Goal: Transaction & Acquisition: Purchase product/service

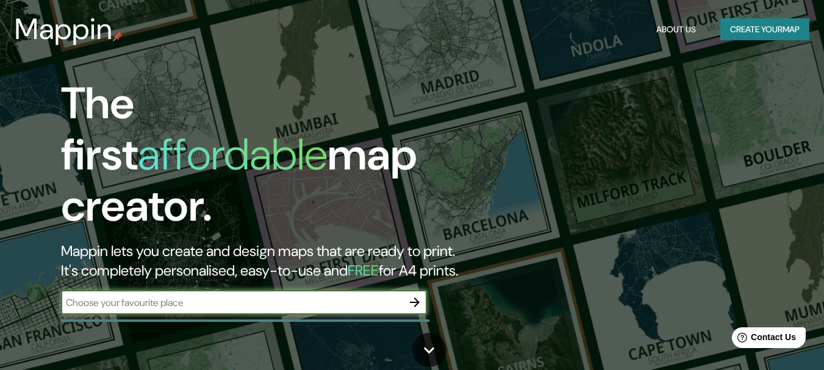
click at [144, 296] on input "text" at bounding box center [231, 303] width 341 height 14
type input "[GEOGRAPHIC_DATA]"
click at [410, 295] on icon "button" at bounding box center [414, 302] width 15 height 15
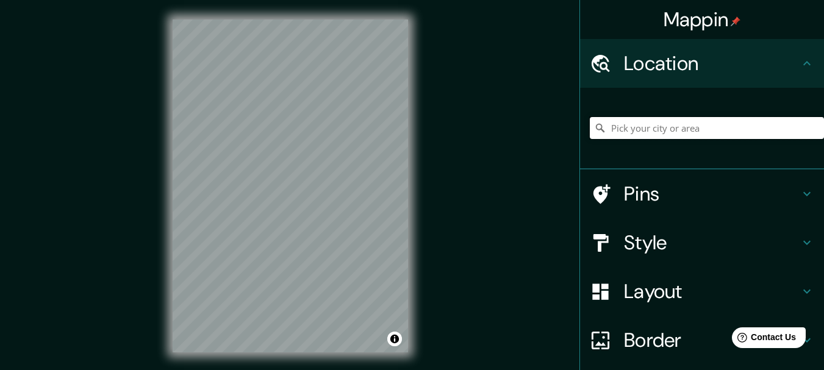
click at [661, 124] on input "Pick your city or area" at bounding box center [707, 128] width 234 height 22
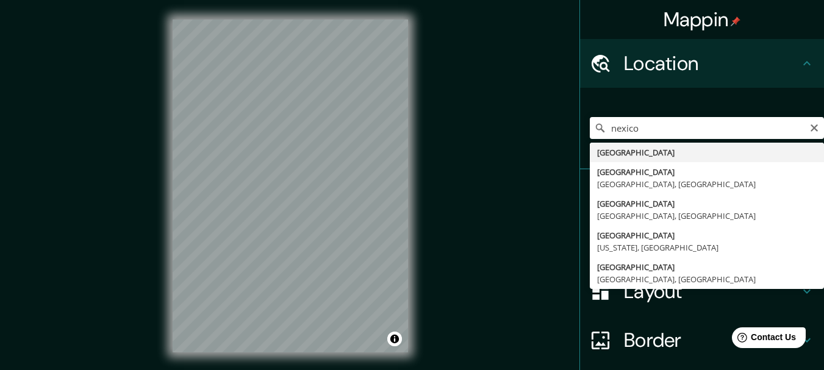
type input "[GEOGRAPHIC_DATA]"
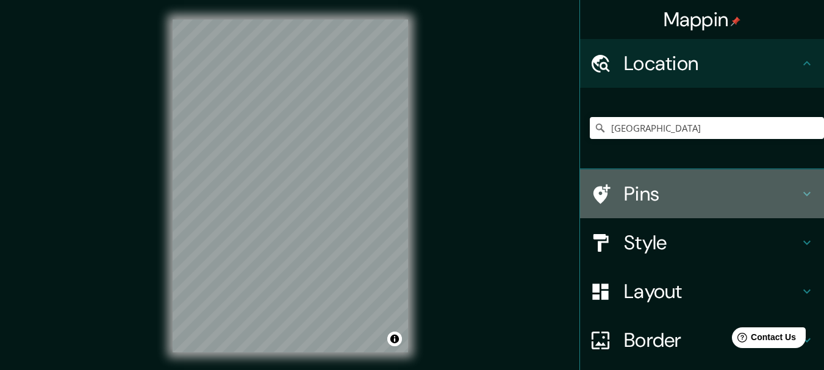
click at [799, 191] on icon at bounding box center [806, 194] width 15 height 15
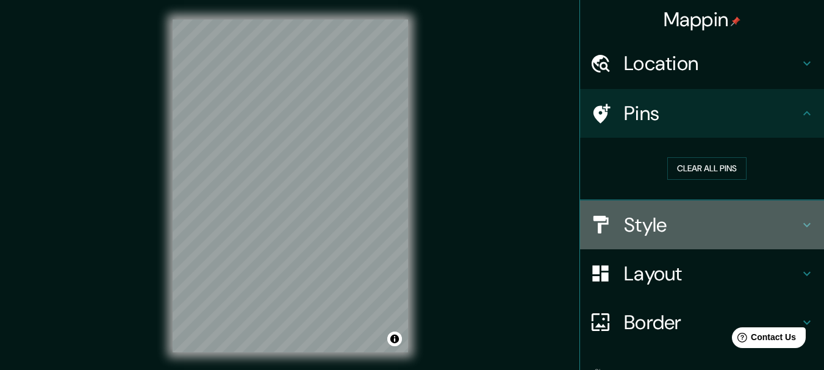
click at [803, 224] on icon at bounding box center [806, 225] width 7 height 4
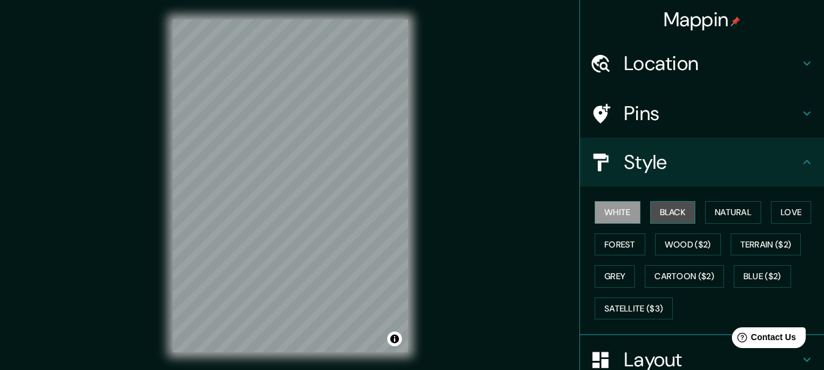
click at [676, 215] on button "Black" at bounding box center [673, 212] width 46 height 23
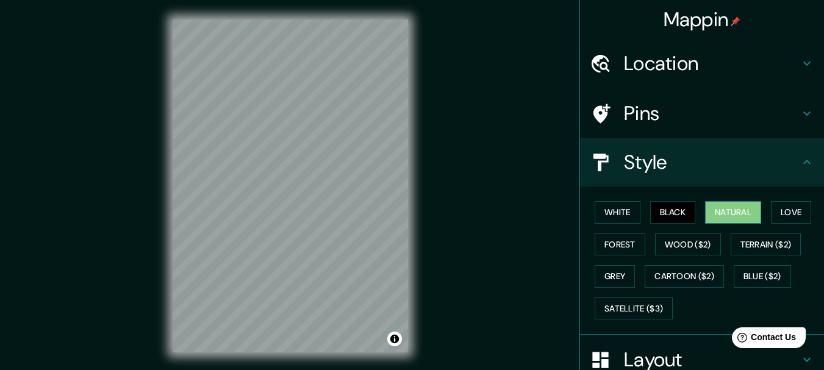
click at [725, 208] on button "Natural" at bounding box center [733, 212] width 56 height 23
click at [777, 211] on button "Love" at bounding box center [791, 212] width 40 height 23
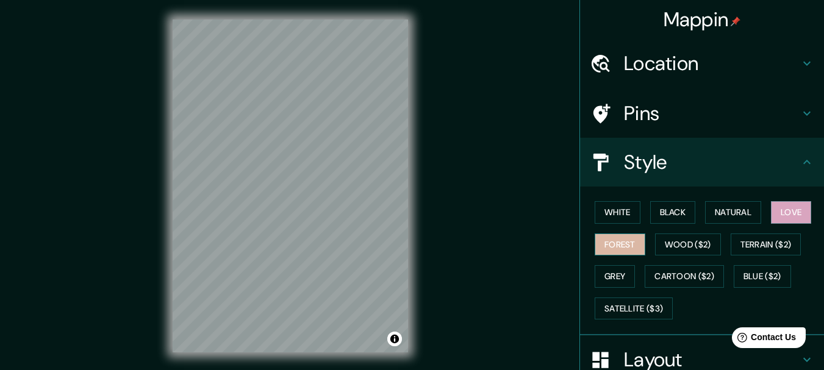
click at [604, 244] on button "Forest" at bounding box center [619, 244] width 51 height 23
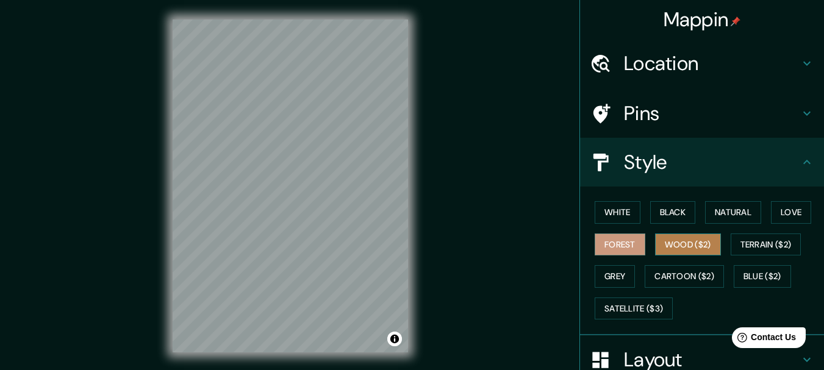
click at [669, 245] on button "Wood ($2)" at bounding box center [688, 244] width 66 height 23
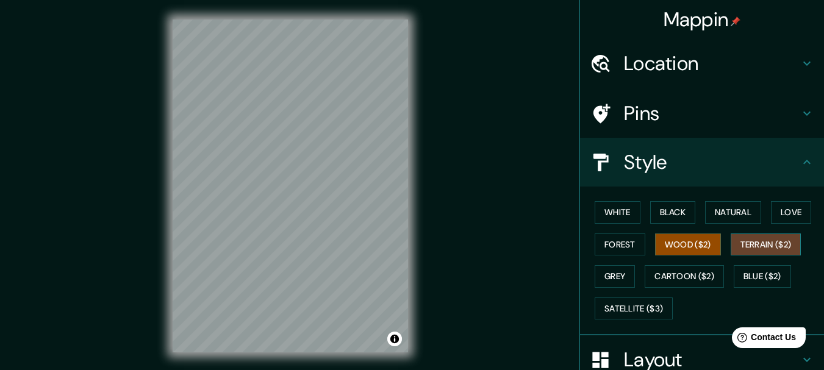
click at [757, 247] on button "Terrain ($2)" at bounding box center [765, 244] width 71 height 23
click at [611, 275] on button "Grey" at bounding box center [614, 276] width 40 height 23
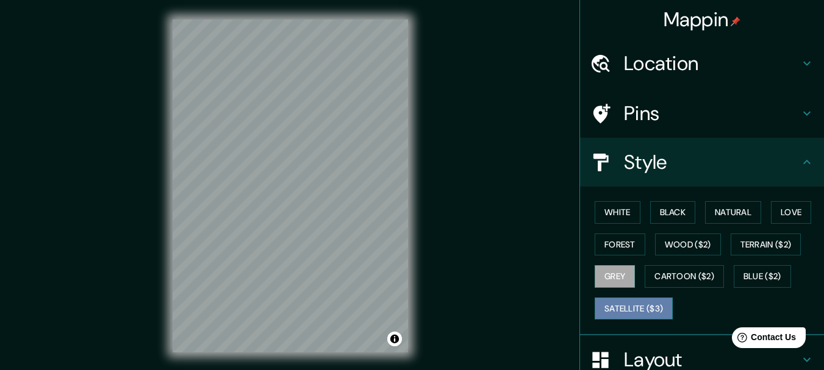
click at [622, 308] on button "Satellite ($3)" at bounding box center [633, 309] width 78 height 23
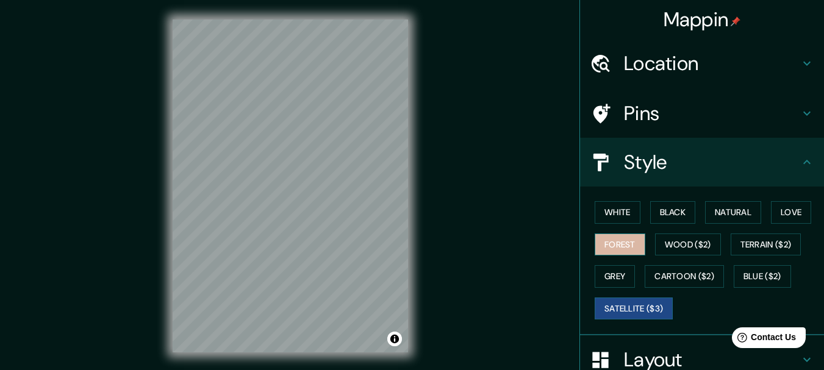
click at [613, 244] on button "Forest" at bounding box center [619, 244] width 51 height 23
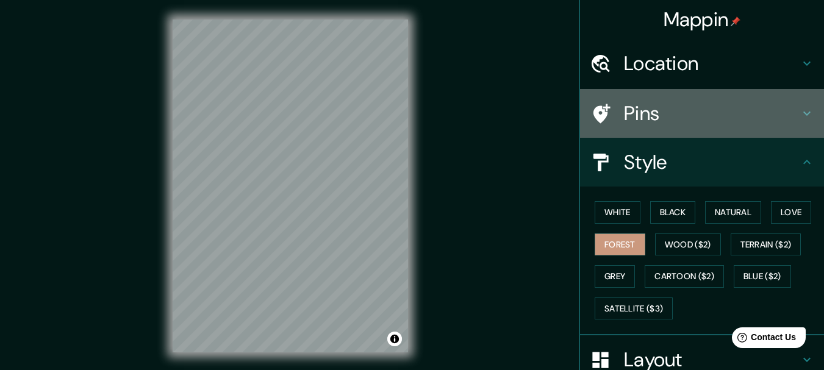
click at [799, 119] on icon at bounding box center [806, 113] width 15 height 15
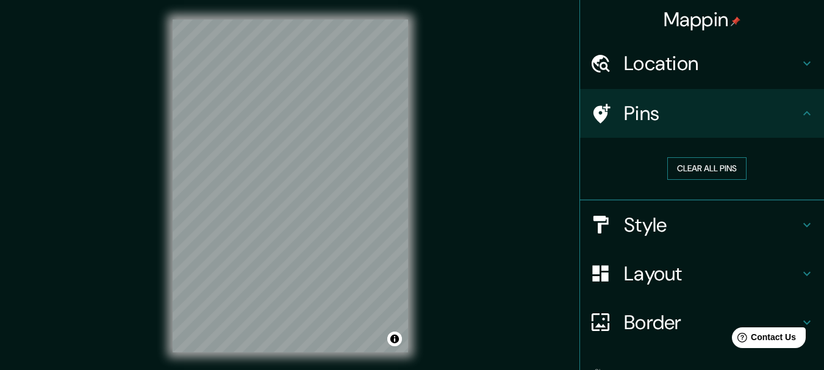
click at [700, 172] on button "Clear all pins" at bounding box center [706, 168] width 79 height 23
click at [695, 173] on button "Clear all pins" at bounding box center [706, 168] width 79 height 23
click at [789, 69] on h4 "Location" at bounding box center [712, 63] width 176 height 24
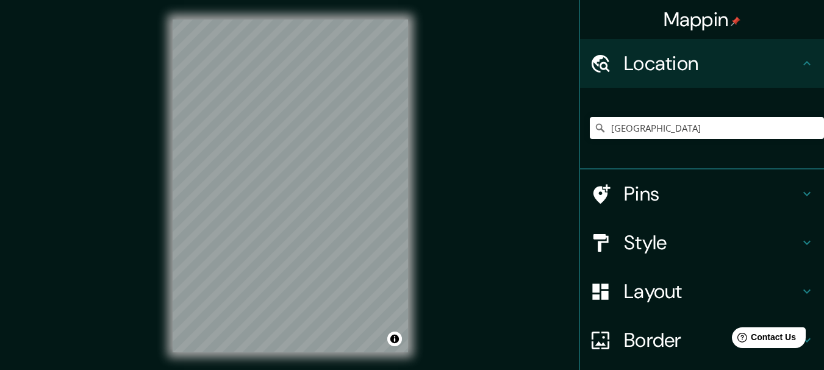
click at [789, 69] on h4 "Location" at bounding box center [712, 63] width 176 height 24
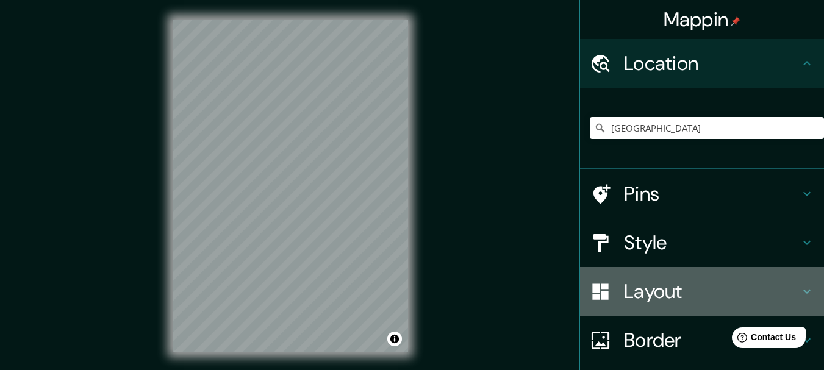
click at [799, 279] on div "Layout" at bounding box center [702, 291] width 244 height 49
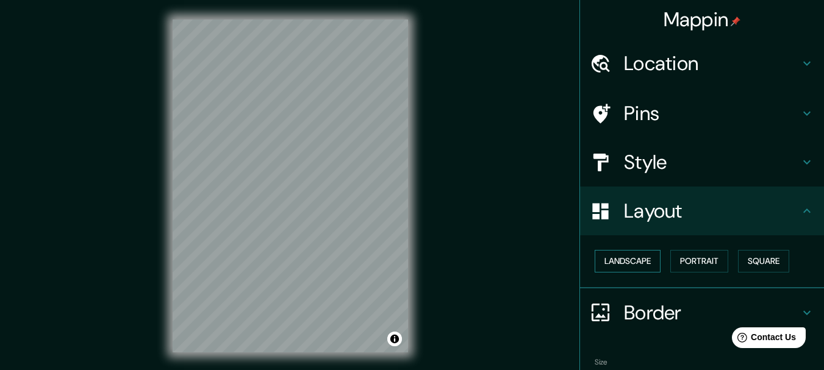
click at [645, 264] on button "Landscape" at bounding box center [627, 261] width 66 height 23
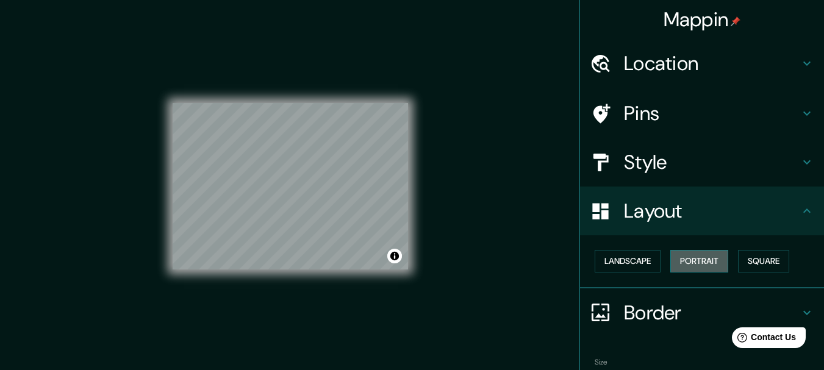
click at [692, 263] on button "Portrait" at bounding box center [699, 261] width 58 height 23
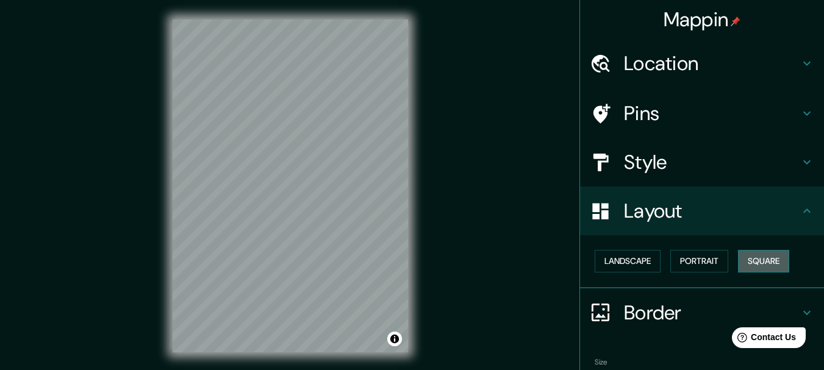
click at [738, 250] on button "Square" at bounding box center [763, 261] width 51 height 23
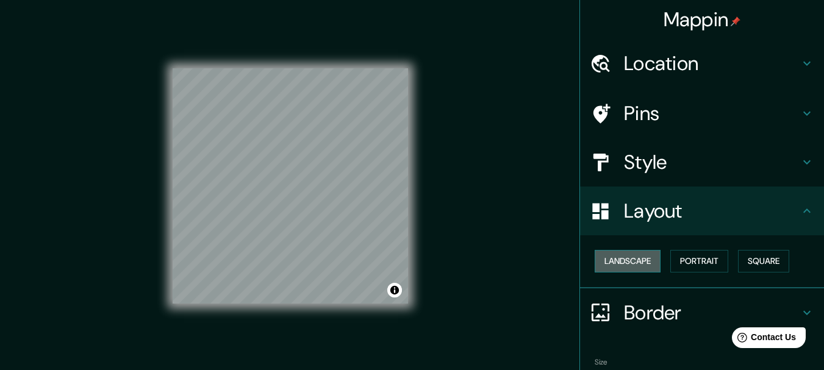
click at [616, 263] on button "Landscape" at bounding box center [627, 261] width 66 height 23
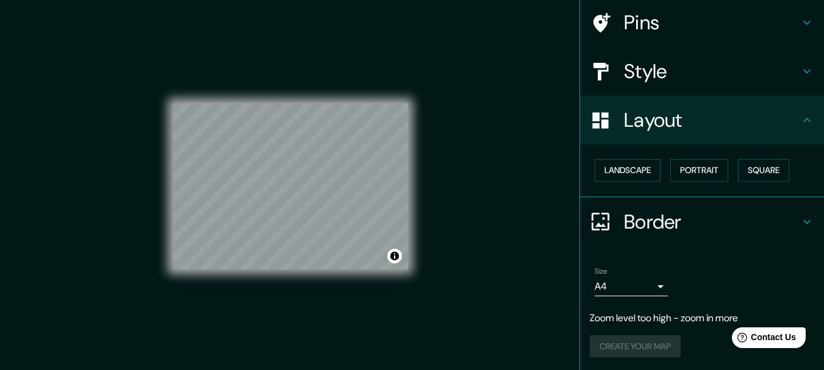
scroll to position [93, 0]
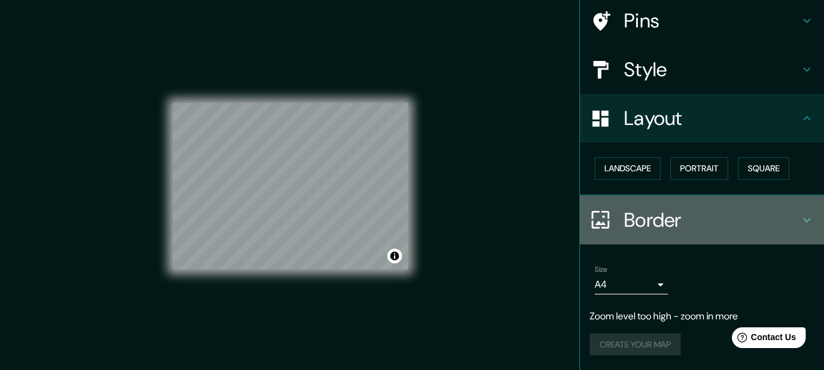
click at [799, 218] on icon at bounding box center [806, 220] width 15 height 15
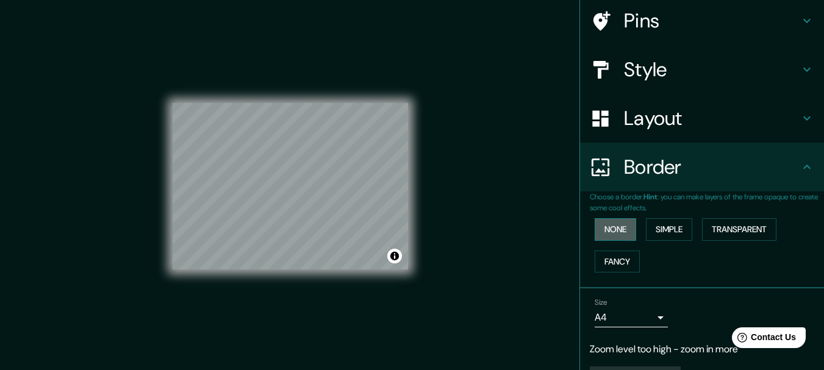
click at [614, 236] on button "None" at bounding box center [614, 229] width 41 height 23
click at [649, 231] on button "Simple" at bounding box center [669, 229] width 46 height 23
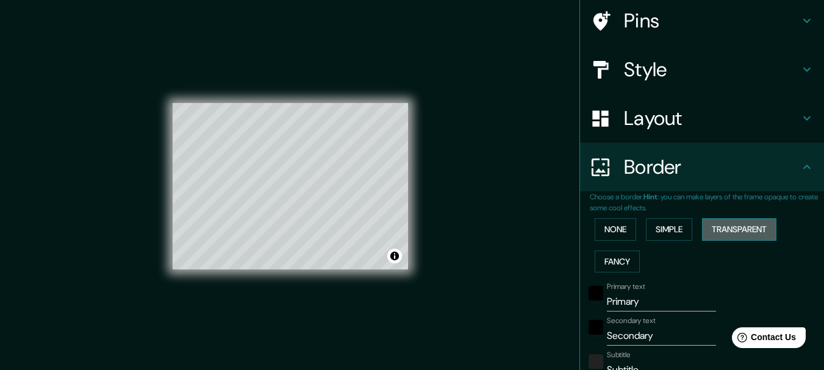
click at [751, 223] on button "Transparent" at bounding box center [739, 229] width 74 height 23
click at [608, 253] on button "Fancy" at bounding box center [616, 262] width 45 height 23
type input "154"
type input "31"
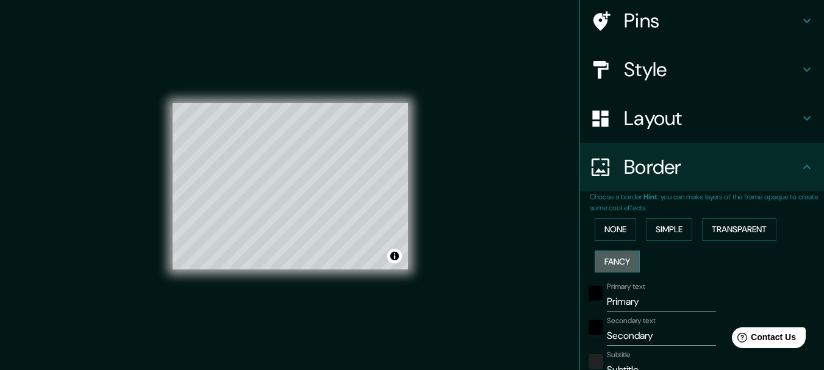
type input "31"
type input "15"
click at [599, 231] on button "None" at bounding box center [614, 229] width 41 height 23
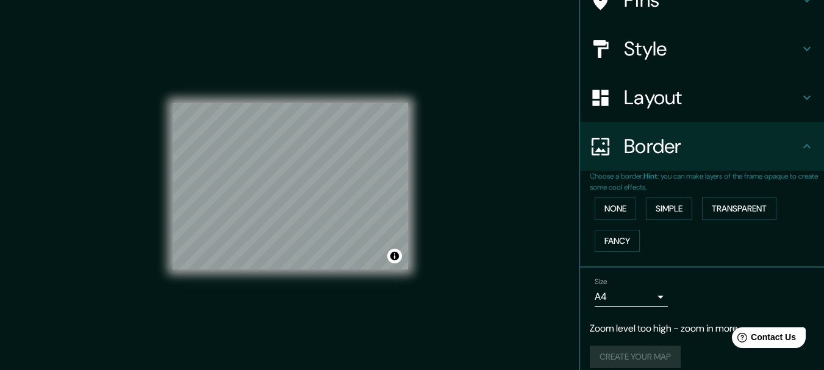
scroll to position [126, 0]
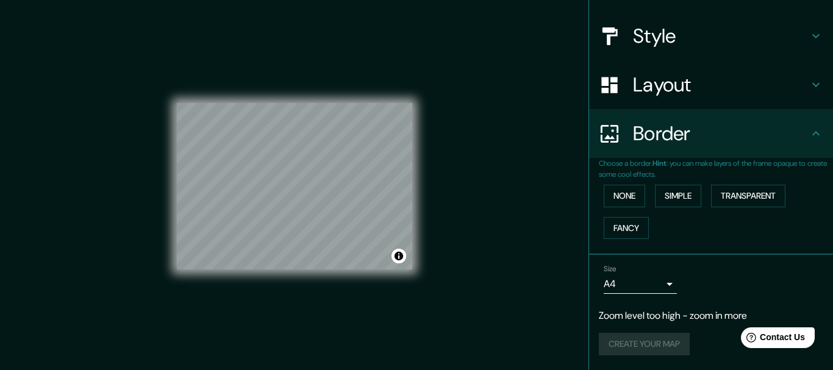
click at [644, 283] on body "Mappin Location [GEOGRAPHIC_DATA] Pins Style Layout Border Choose a border. Hin…" at bounding box center [416, 185] width 833 height 370
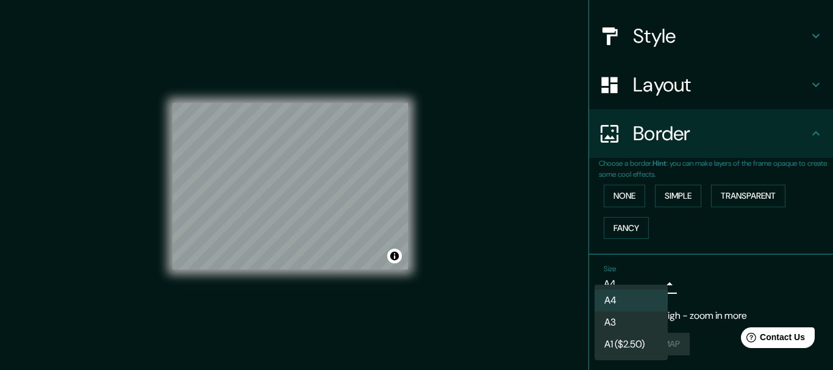
click at [644, 283] on div at bounding box center [416, 185] width 833 height 370
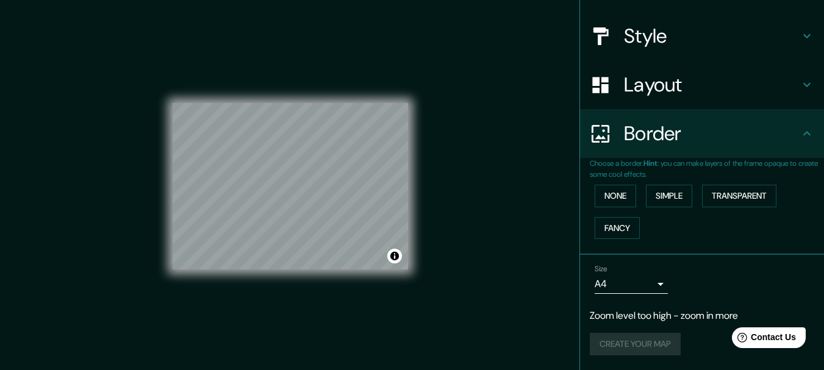
click at [701, 315] on p "Zoom level too high - zoom in more" at bounding box center [702, 315] width 224 height 15
click at [656, 346] on div "Create your map" at bounding box center [702, 344] width 224 height 23
click at [394, 259] on button "Toggle attribution" at bounding box center [394, 256] width 15 height 15
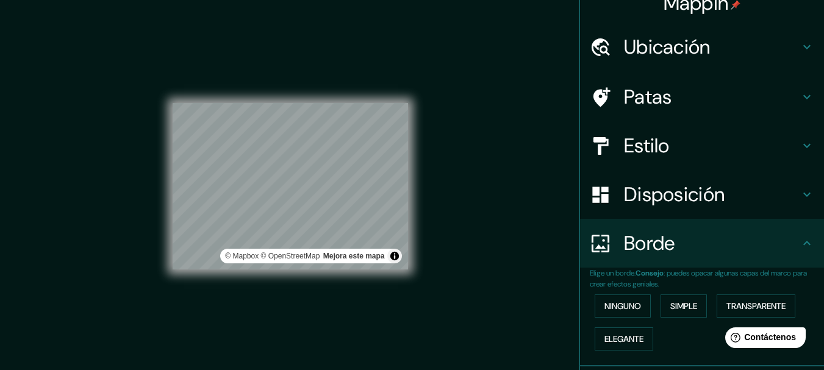
scroll to position [0, 0]
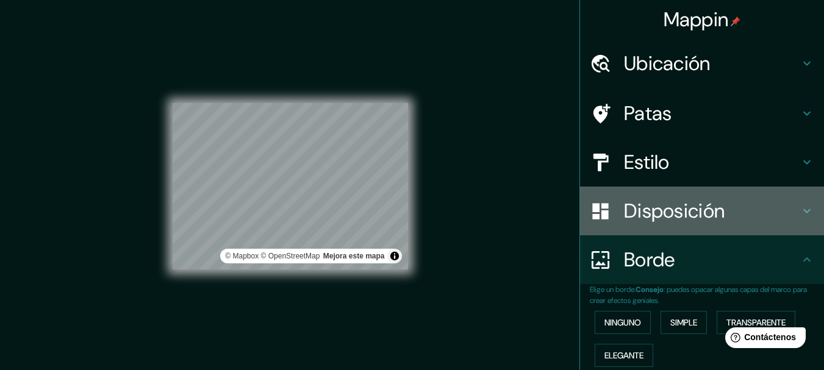
click at [799, 207] on icon at bounding box center [806, 211] width 15 height 15
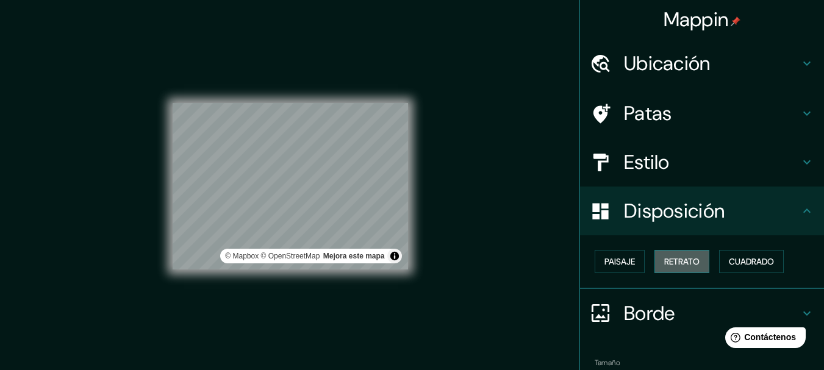
click at [671, 252] on button "Retrato" at bounding box center [681, 261] width 55 height 23
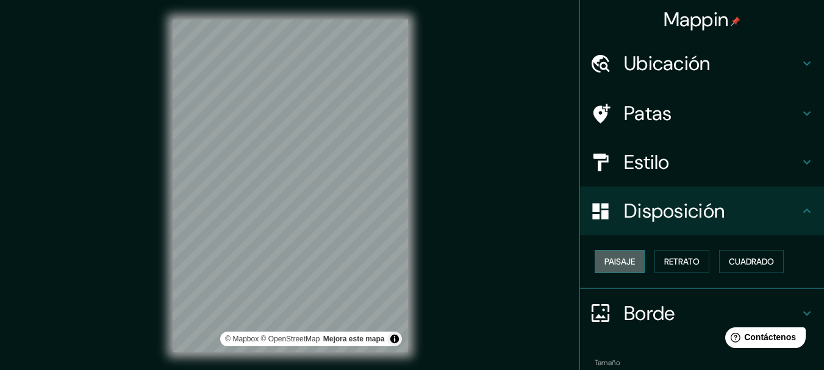
click at [594, 262] on button "Paisaje" at bounding box center [619, 261] width 50 height 23
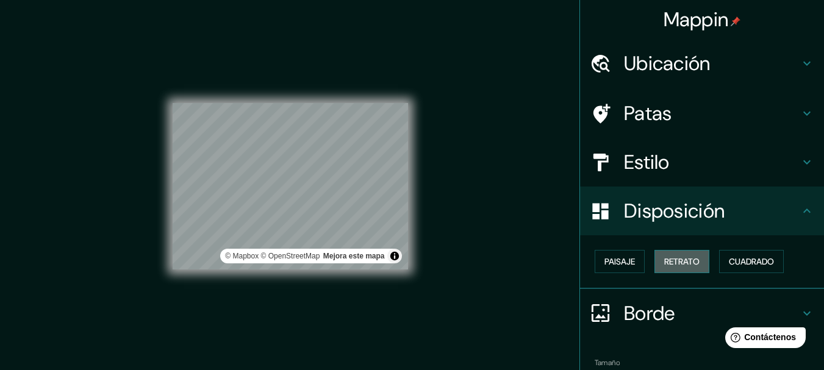
click at [680, 263] on font "Retrato" at bounding box center [681, 261] width 35 height 11
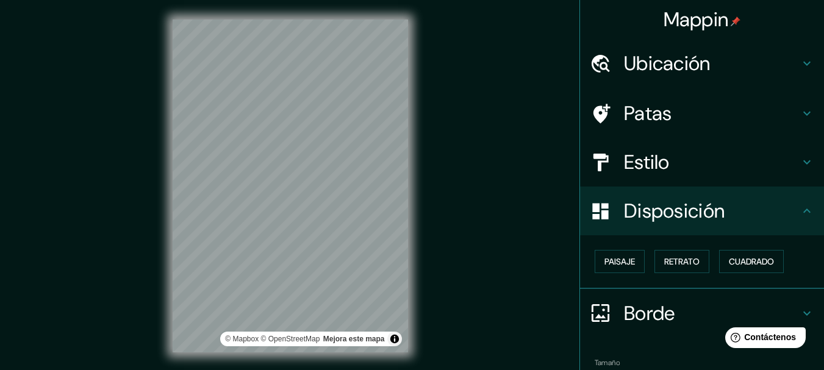
click at [527, 156] on div "Mappin Ubicación [GEOGRAPHIC_DATA] Patas Estilo Disposición Paisaje Retrato Cua…" at bounding box center [412, 195] width 824 height 391
click at [615, 255] on font "Paisaje" at bounding box center [619, 262] width 30 height 16
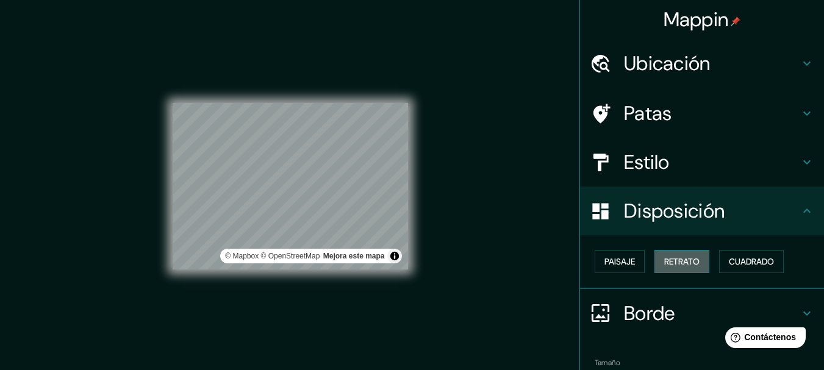
click at [683, 257] on font "Retrato" at bounding box center [681, 261] width 35 height 11
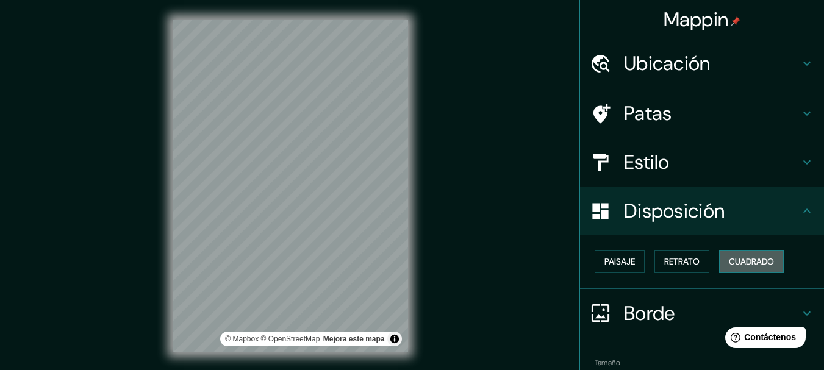
click at [748, 263] on font "Cuadrado" at bounding box center [751, 261] width 45 height 11
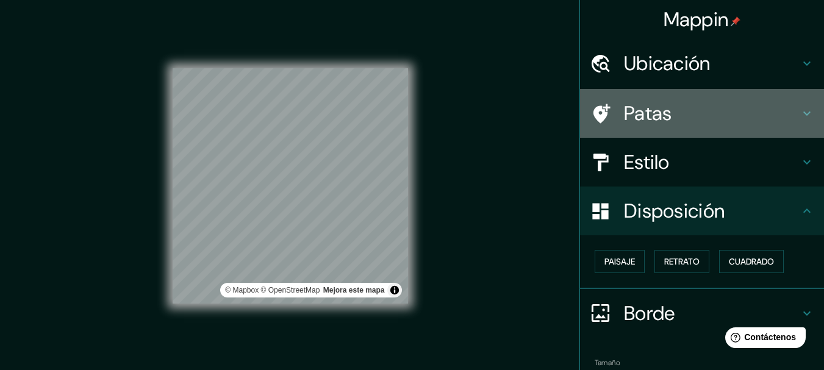
click at [788, 112] on h4 "Patas" at bounding box center [712, 113] width 176 height 24
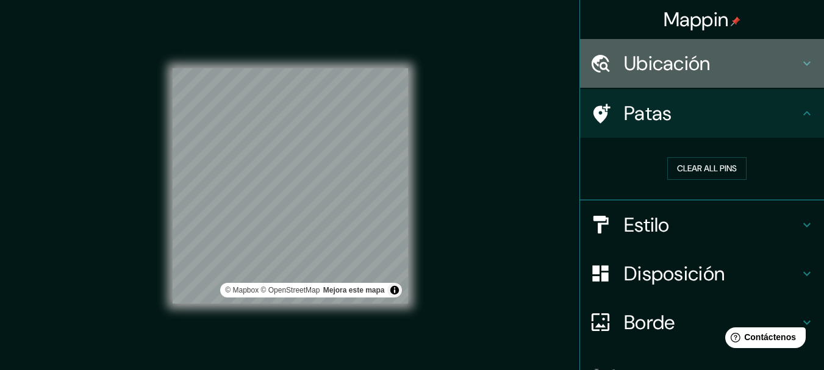
click at [803, 65] on icon at bounding box center [806, 64] width 7 height 4
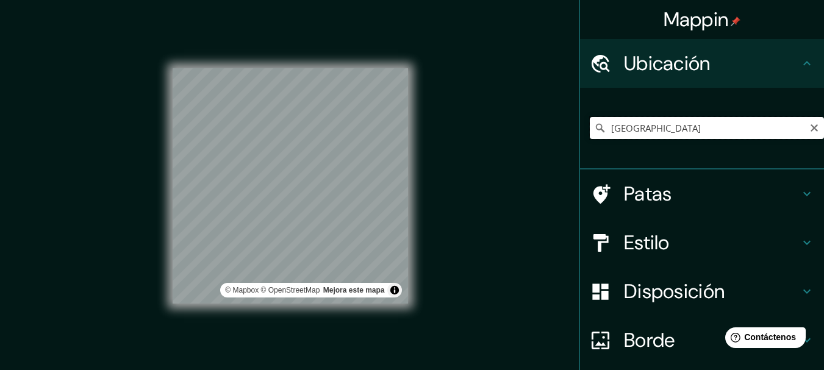
click at [671, 125] on input "[GEOGRAPHIC_DATA]" at bounding box center [707, 128] width 234 height 22
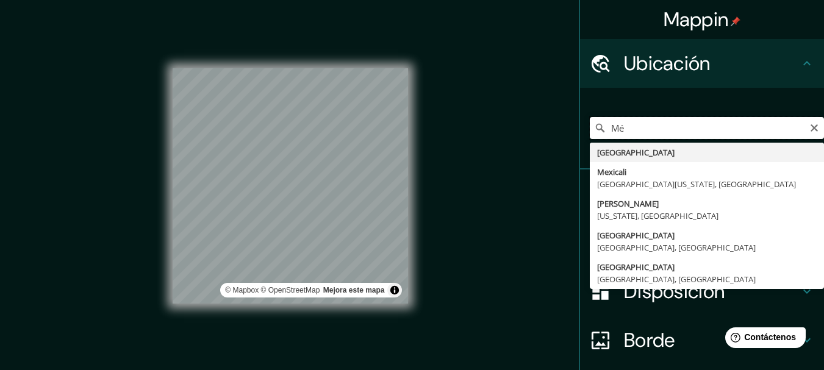
type input "M"
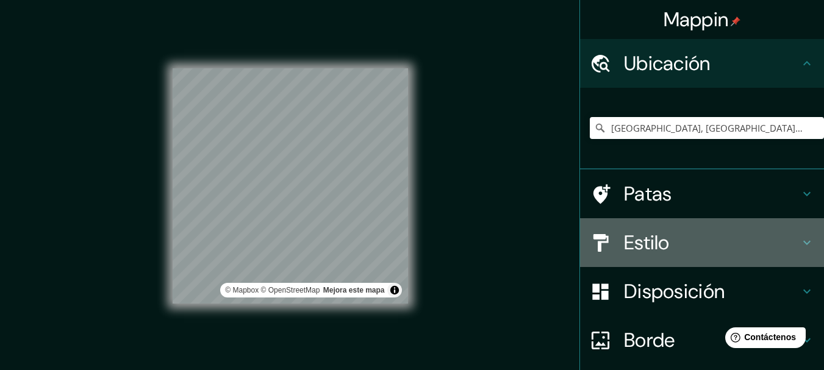
click at [700, 235] on h4 "Estilo" at bounding box center [712, 242] width 176 height 24
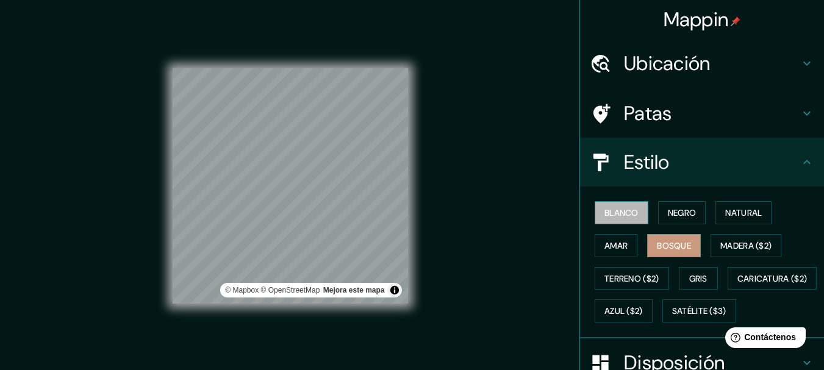
click at [624, 205] on font "Blanco" at bounding box center [621, 213] width 34 height 16
click at [799, 60] on icon at bounding box center [806, 63] width 15 height 15
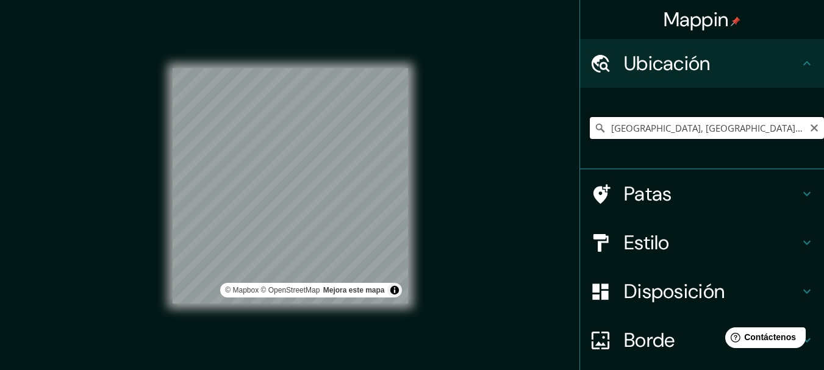
click at [764, 126] on input "[GEOGRAPHIC_DATA], [GEOGRAPHIC_DATA], [GEOGRAPHIC_DATA]" at bounding box center [707, 128] width 234 height 22
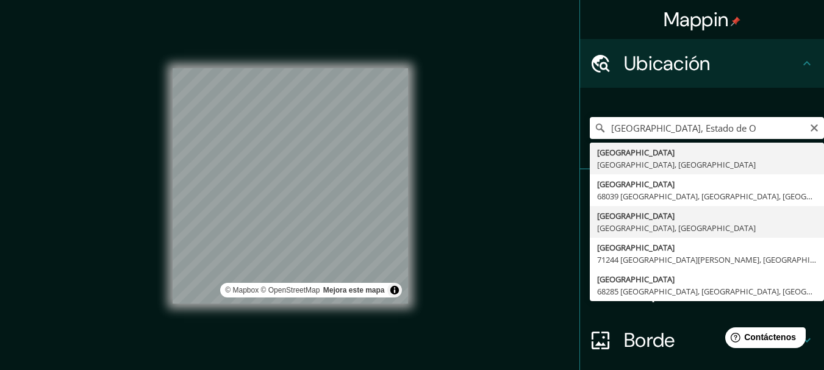
type input "[GEOGRAPHIC_DATA], [GEOGRAPHIC_DATA], [GEOGRAPHIC_DATA]"
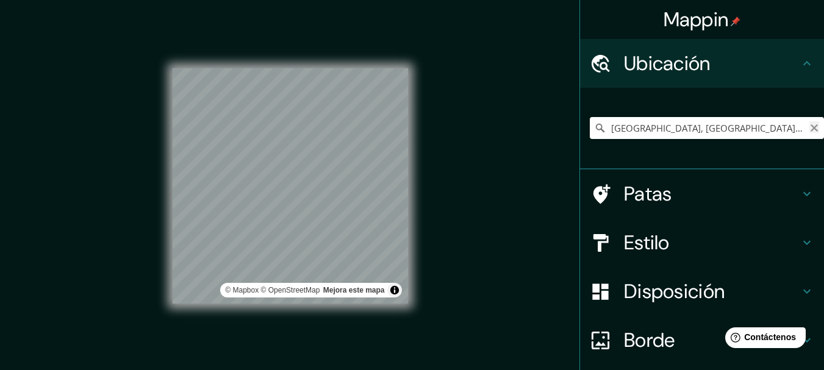
click at [809, 127] on icon "Claro" at bounding box center [814, 128] width 10 height 10
click at [689, 127] on input "Elige tu ciudad o zona" at bounding box center [707, 128] width 234 height 22
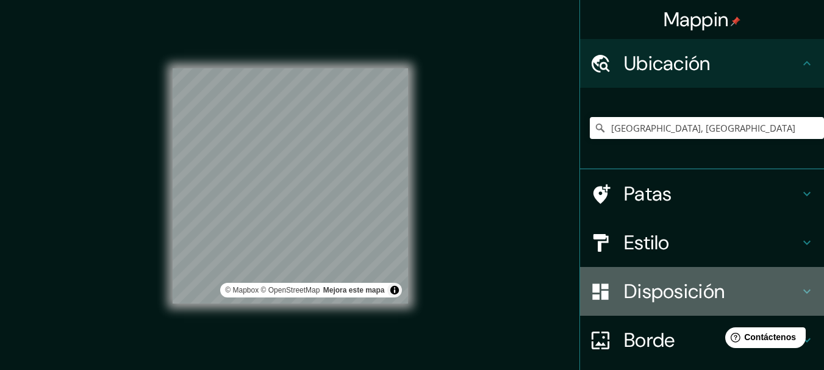
click at [797, 282] on div "Disposición" at bounding box center [702, 291] width 244 height 49
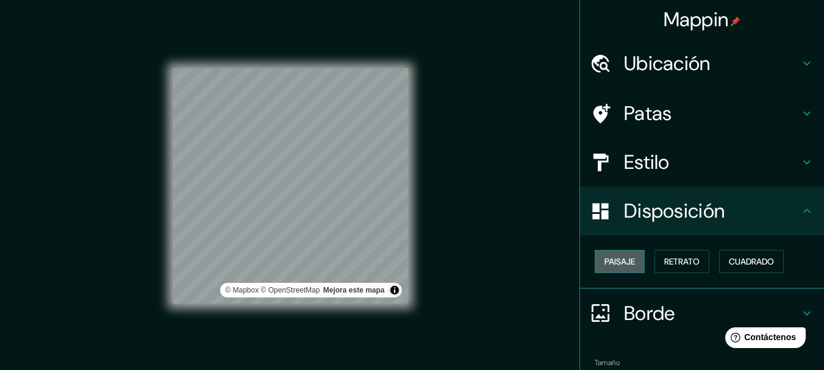
click at [622, 260] on font "Paisaje" at bounding box center [619, 261] width 30 height 11
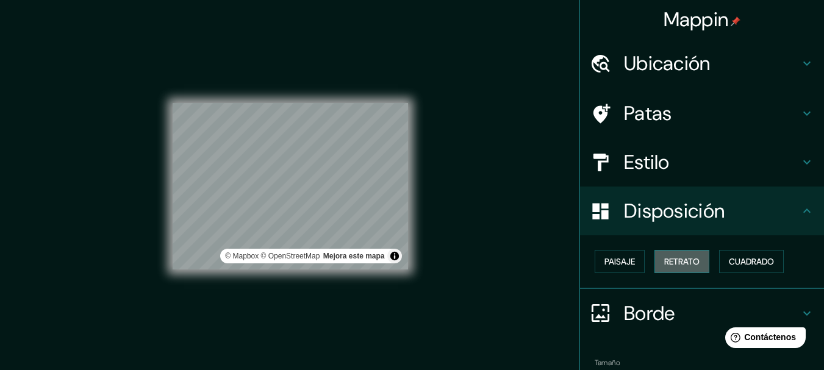
click at [689, 259] on font "Retrato" at bounding box center [681, 261] width 35 height 11
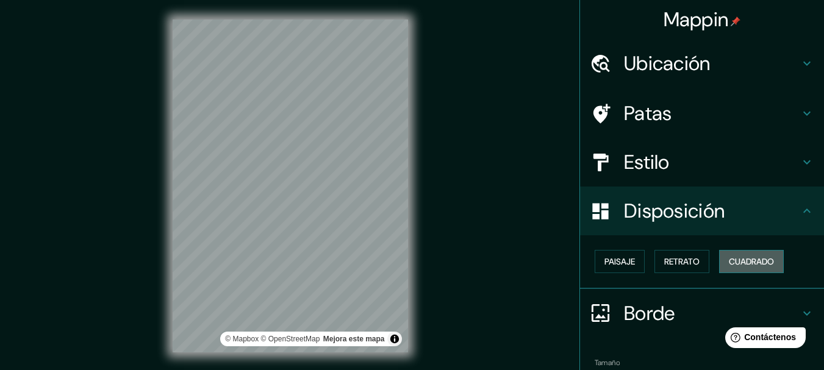
click at [735, 257] on font "Cuadrado" at bounding box center [751, 261] width 45 height 11
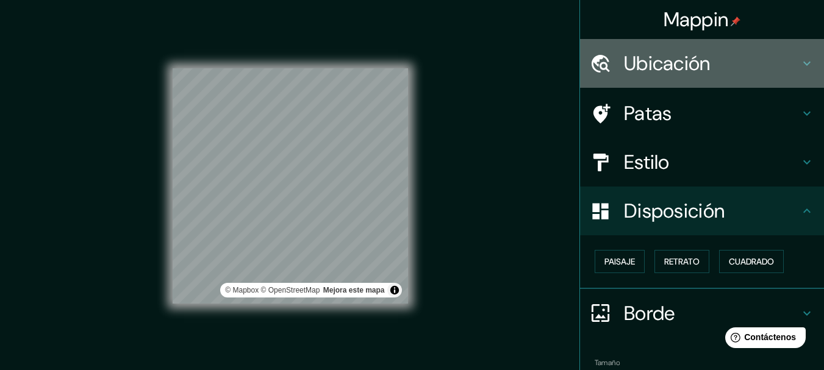
click at [740, 59] on h4 "Ubicación" at bounding box center [712, 63] width 176 height 24
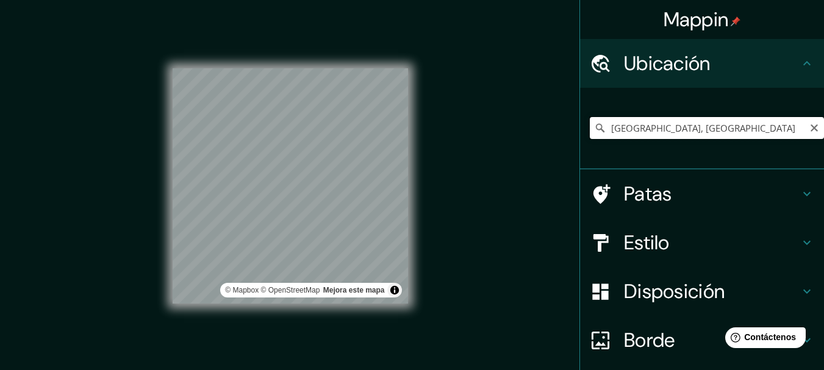
click at [734, 126] on input "[GEOGRAPHIC_DATA], [GEOGRAPHIC_DATA]" at bounding box center [707, 128] width 234 height 22
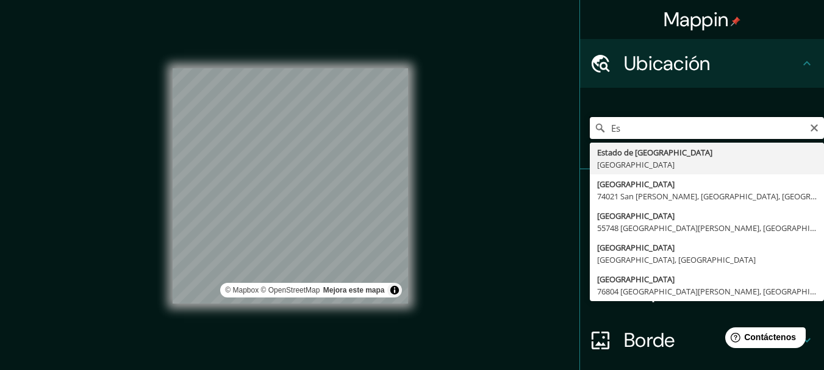
type input "E"
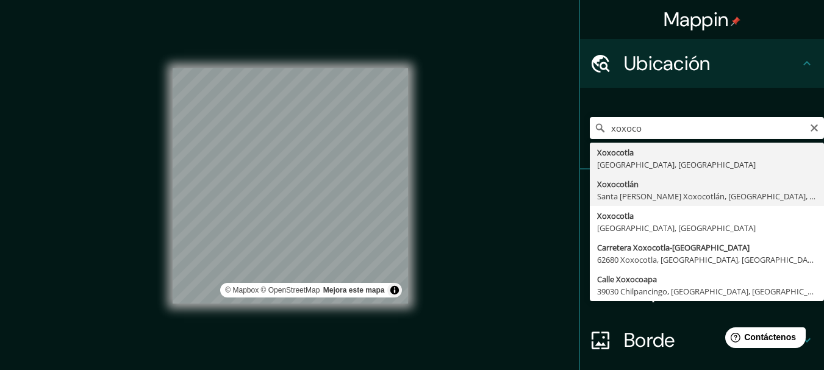
type input "Xoxocotlan, [GEOGRAPHIC_DATA][PERSON_NAME], [GEOGRAPHIC_DATA], [GEOGRAPHIC_DATA]"
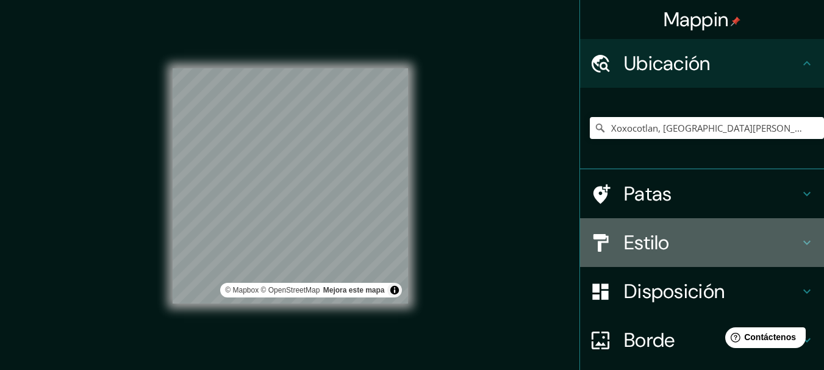
click at [689, 232] on h4 "Estilo" at bounding box center [712, 242] width 176 height 24
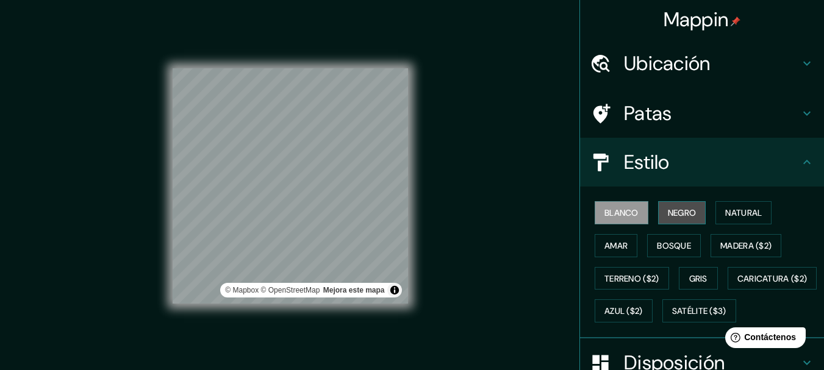
click at [683, 220] on font "Negro" at bounding box center [682, 213] width 29 height 16
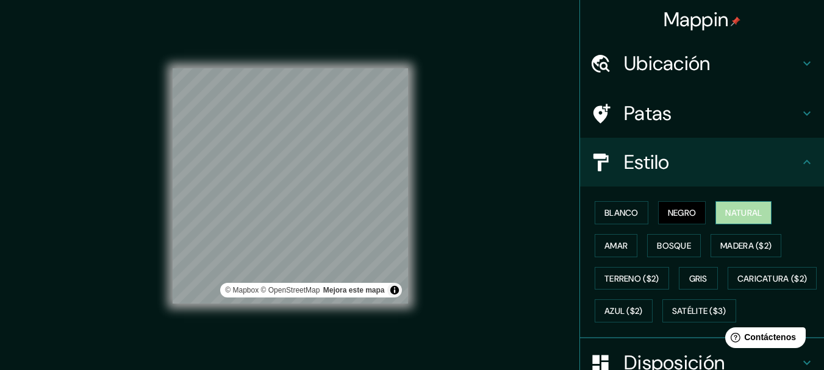
click at [747, 217] on font "Natural" at bounding box center [743, 212] width 37 height 11
click at [594, 244] on button "Amar" at bounding box center [615, 245] width 43 height 23
click at [766, 209] on button "Natural" at bounding box center [743, 212] width 56 height 23
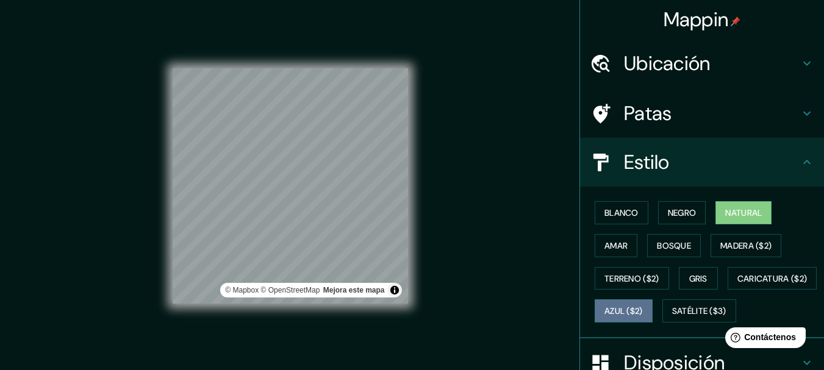
click at [652, 299] on button "Azul ($2)" at bounding box center [623, 310] width 58 height 23
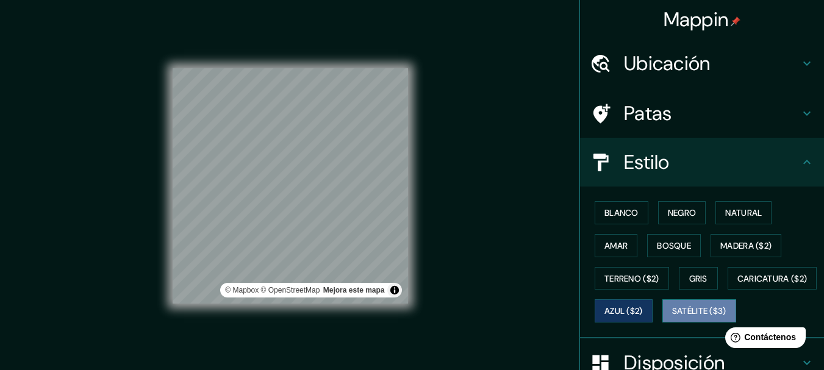
click at [672, 319] on font "Satélite ($3)" at bounding box center [699, 311] width 54 height 16
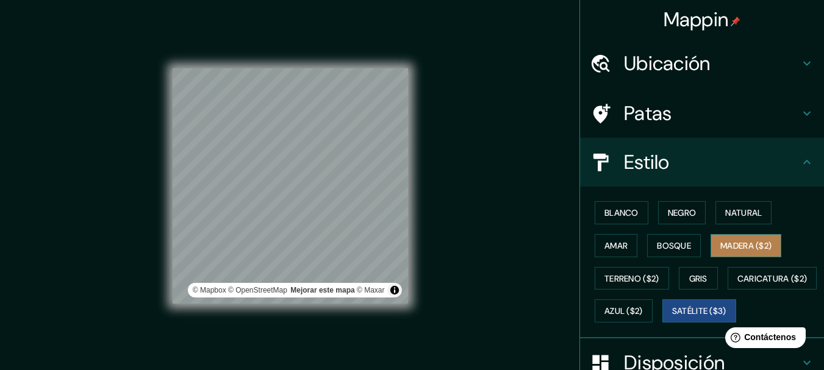
click at [728, 246] on font "Madera ($2)" at bounding box center [745, 245] width 51 height 11
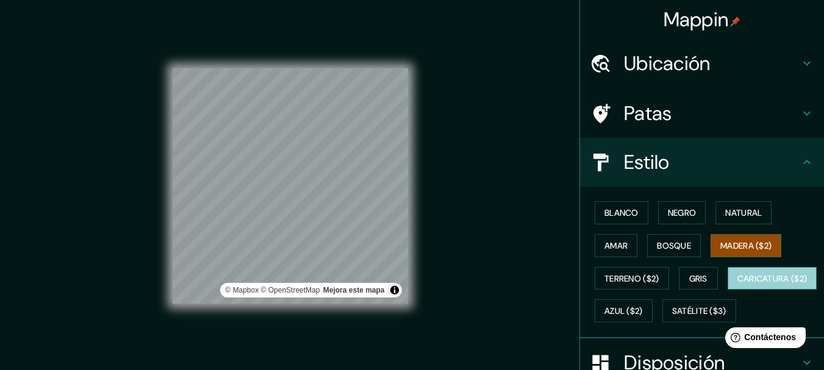
click at [737, 284] on font "Caricatura ($2)" at bounding box center [772, 278] width 70 height 11
